Goal: Check status: Check status

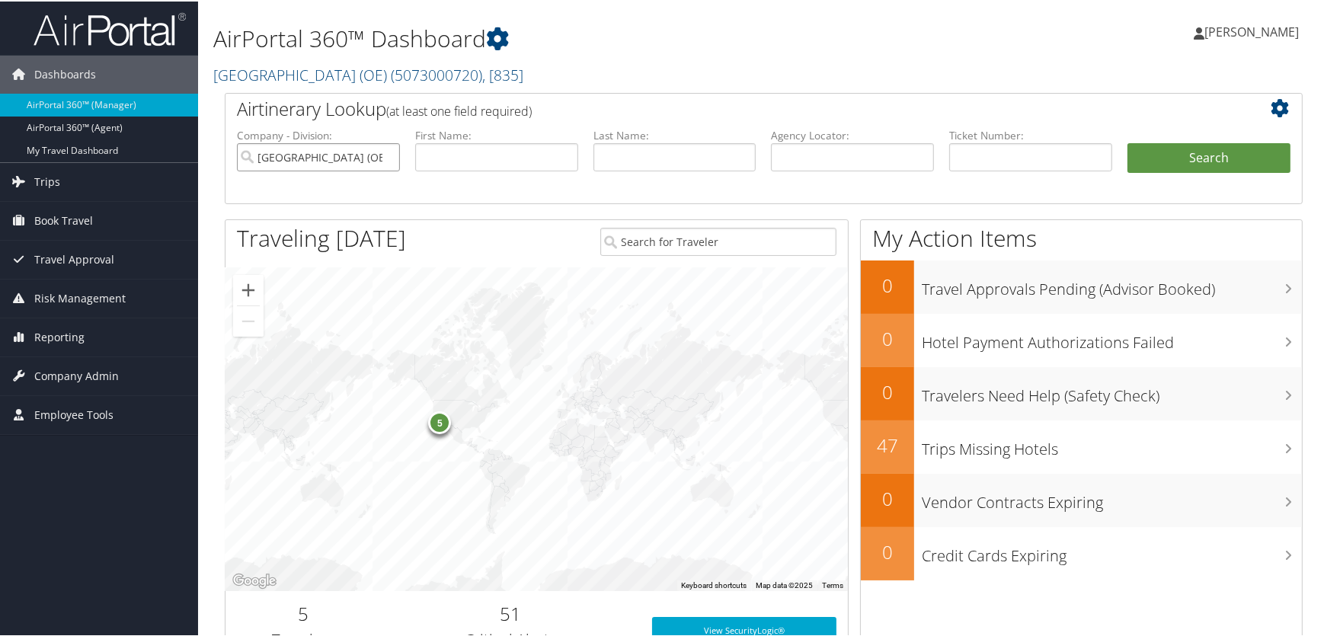
click at [385, 155] on input "Salt Lake County (OE)" at bounding box center [318, 156] width 163 height 28
click at [976, 151] on input "text" at bounding box center [1030, 156] width 163 height 28
paste input "8900897434315"
type input "8900897434315"
click at [1226, 151] on button "Search" at bounding box center [1209, 157] width 163 height 30
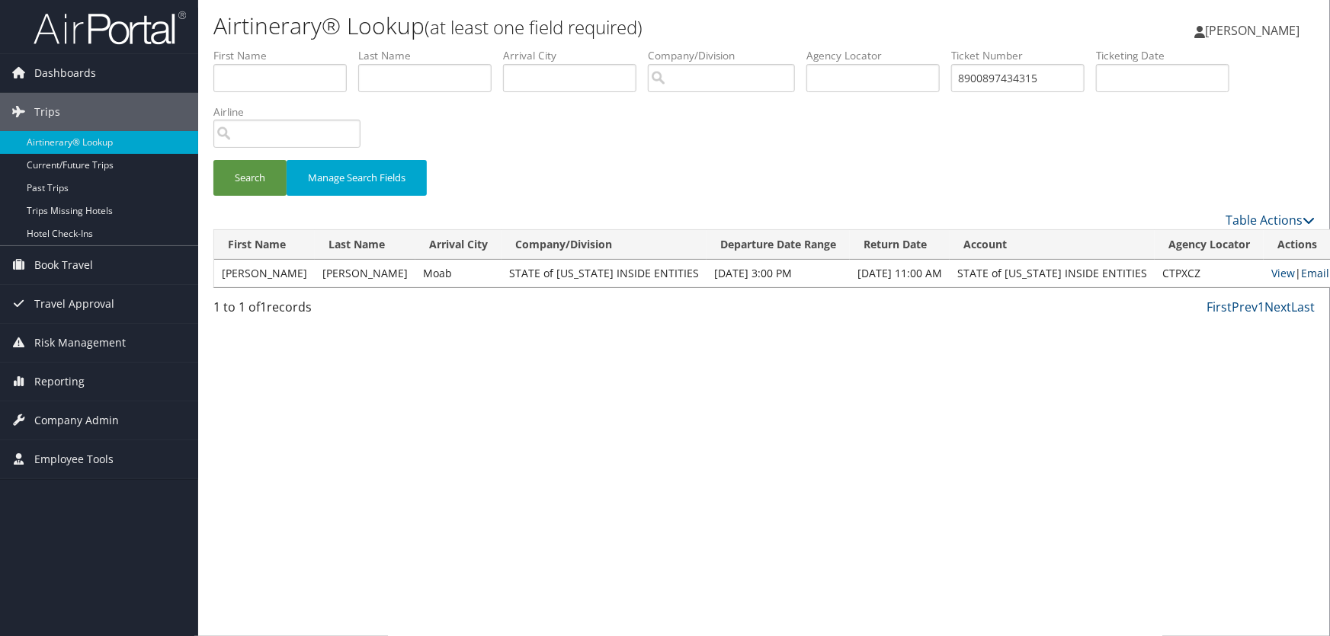
click at [1301, 271] on link "Email" at bounding box center [1315, 273] width 28 height 14
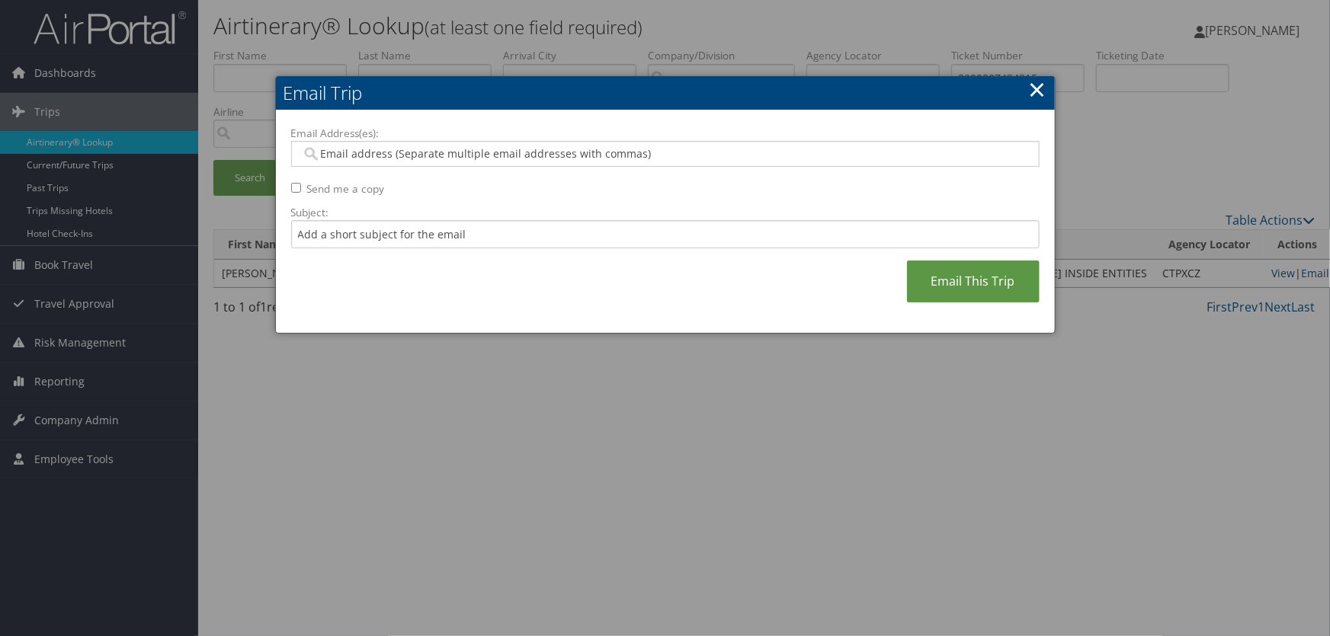
click at [419, 155] on input "Email Address(es):" at bounding box center [665, 153] width 728 height 15
type input "lfry"
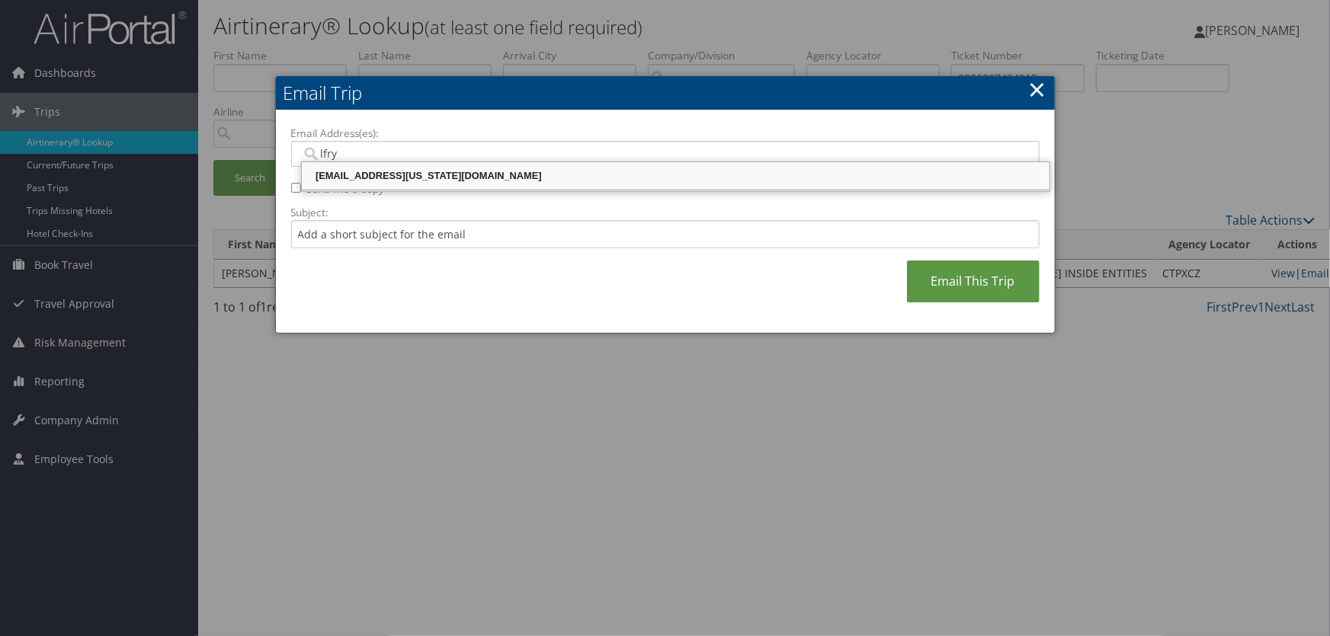
click at [395, 175] on div "LFRYE@UTAH.GOV" at bounding box center [675, 175] width 743 height 15
type input "LFRYE@UTAH.GOV"
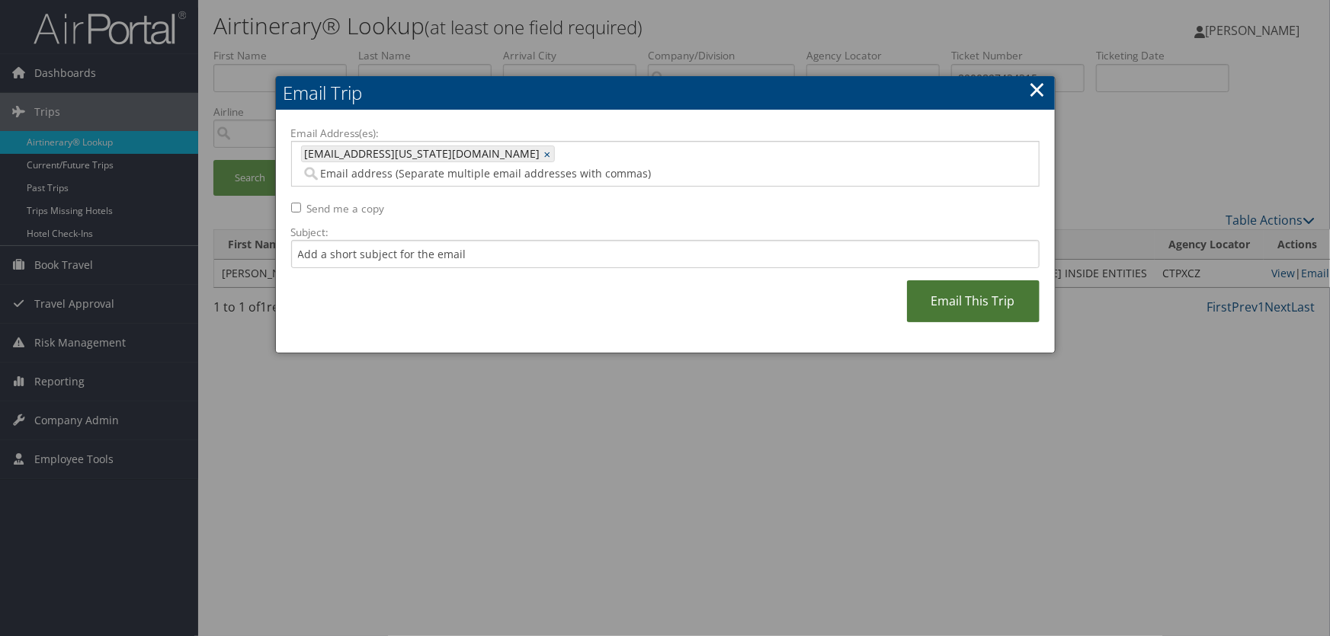
click at [975, 295] on link "Email This Trip" at bounding box center [973, 301] width 133 height 42
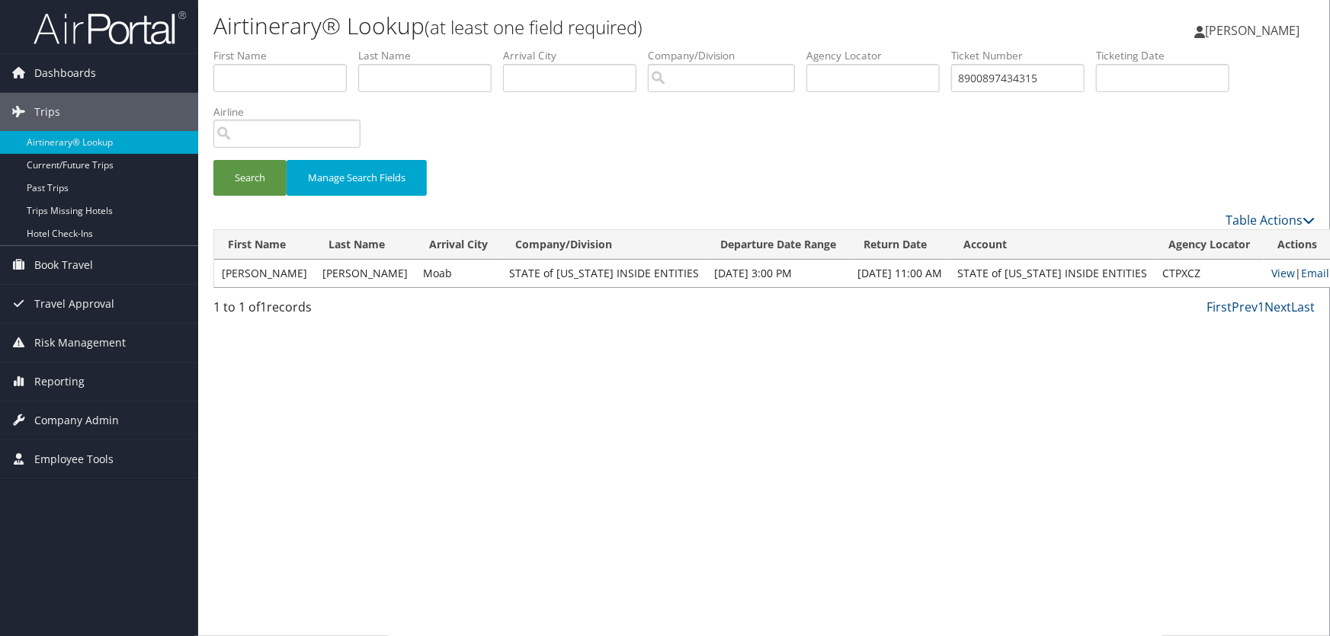
click at [993, 407] on div "Airtinerary® Lookup (at least one field required) Donna Marshall Donna Marshall…" at bounding box center [764, 318] width 1132 height 636
drag, startPoint x: 1073, startPoint y: 75, endPoint x: 0, endPoint y: 182, distance: 1078.2
click at [0, 163] on div "Dashboards AirPortal 360™ (Manager) AirPortal 360™ (Agent) My Travel Dashboard …" at bounding box center [665, 318] width 1330 height 636
click at [411, 75] on input "text" at bounding box center [424, 78] width 133 height 28
type input "harmon"
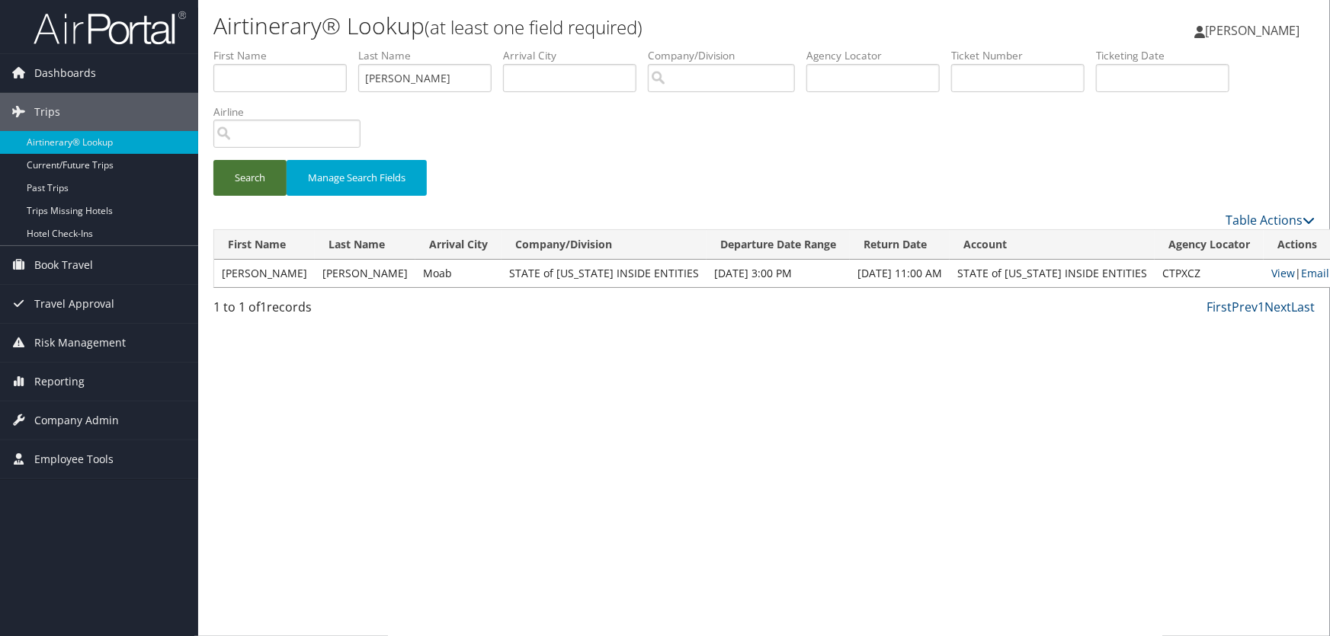
click at [253, 183] on button "Search" at bounding box center [249, 178] width 73 height 36
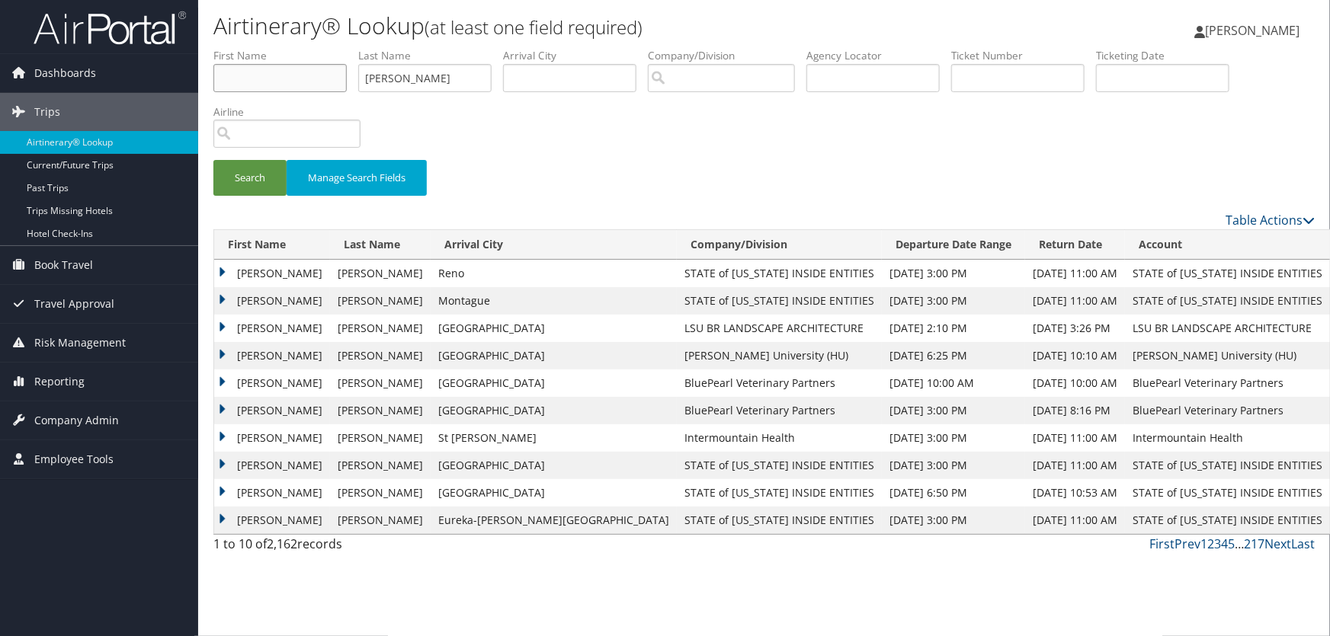
click at [296, 83] on input "text" at bounding box center [279, 78] width 133 height 28
click at [296, 83] on input "dav" at bounding box center [279, 78] width 133 height 28
type input "david"
click at [262, 174] on button "Search" at bounding box center [249, 178] width 73 height 36
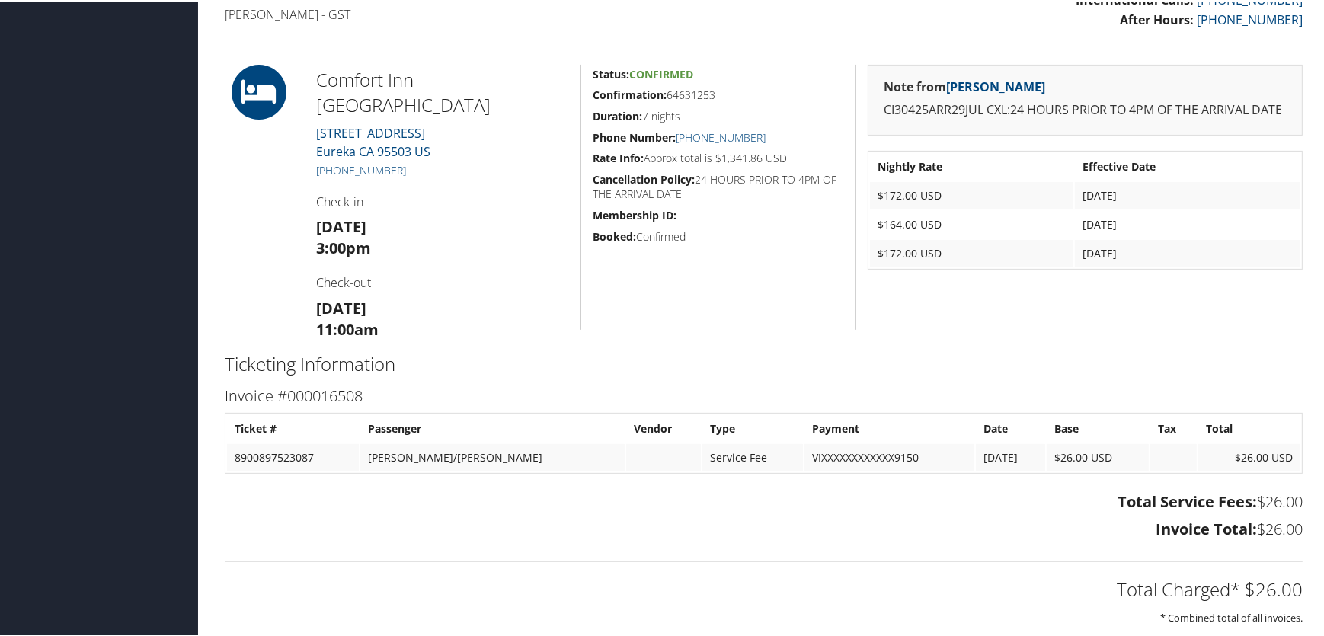
scroll to position [623, 0]
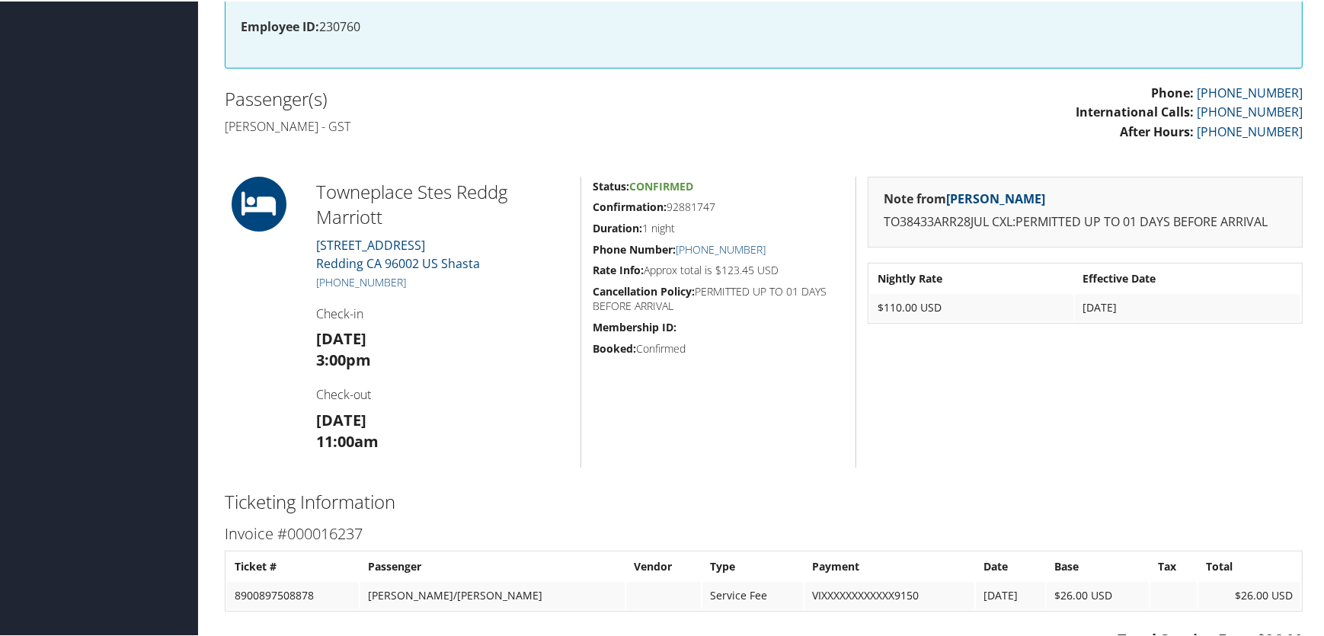
scroll to position [554, 0]
